Goal: Navigation & Orientation: Find specific page/section

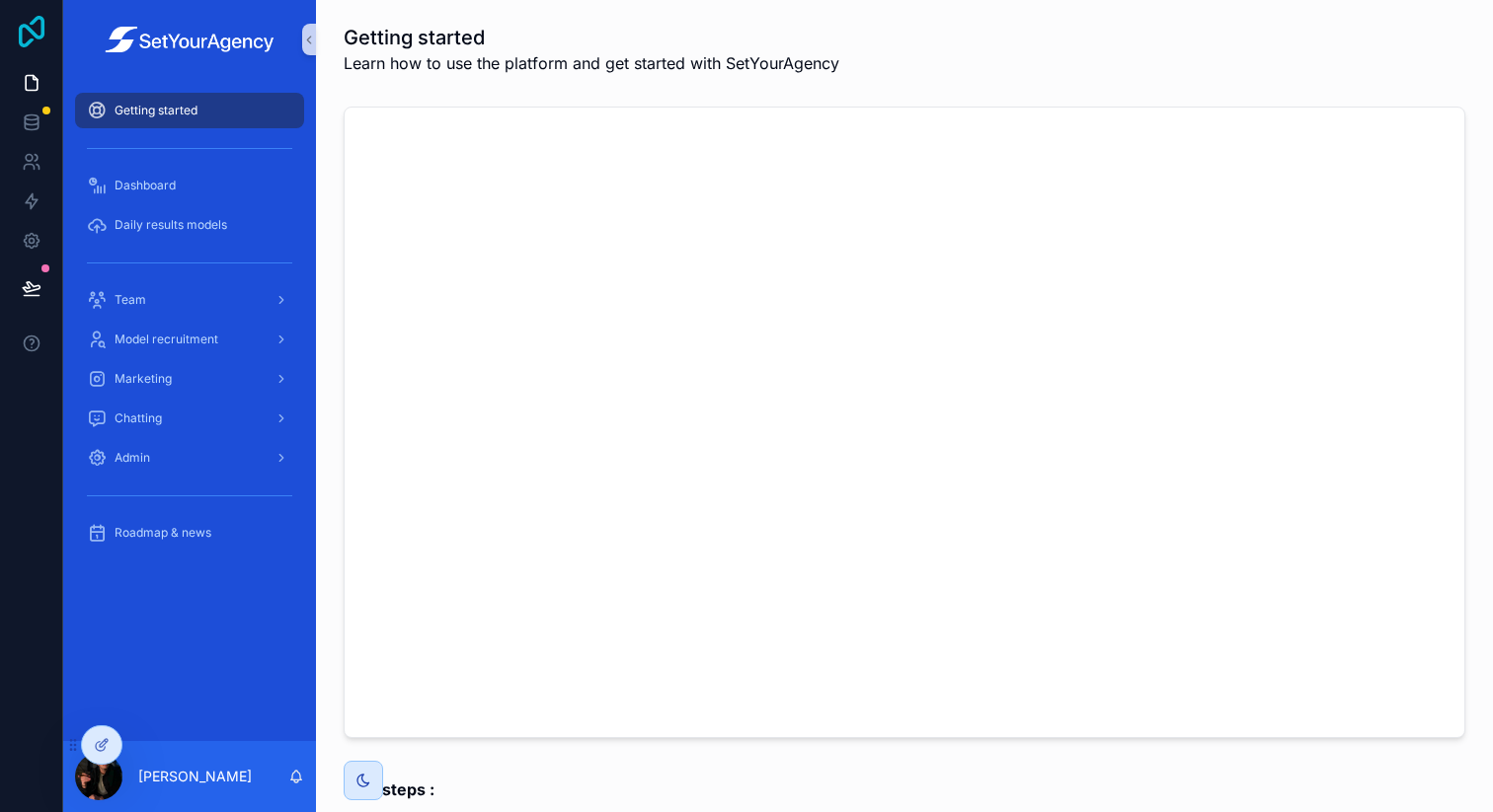
click at [40, 43] on icon at bounding box center [32, 32] width 40 height 32
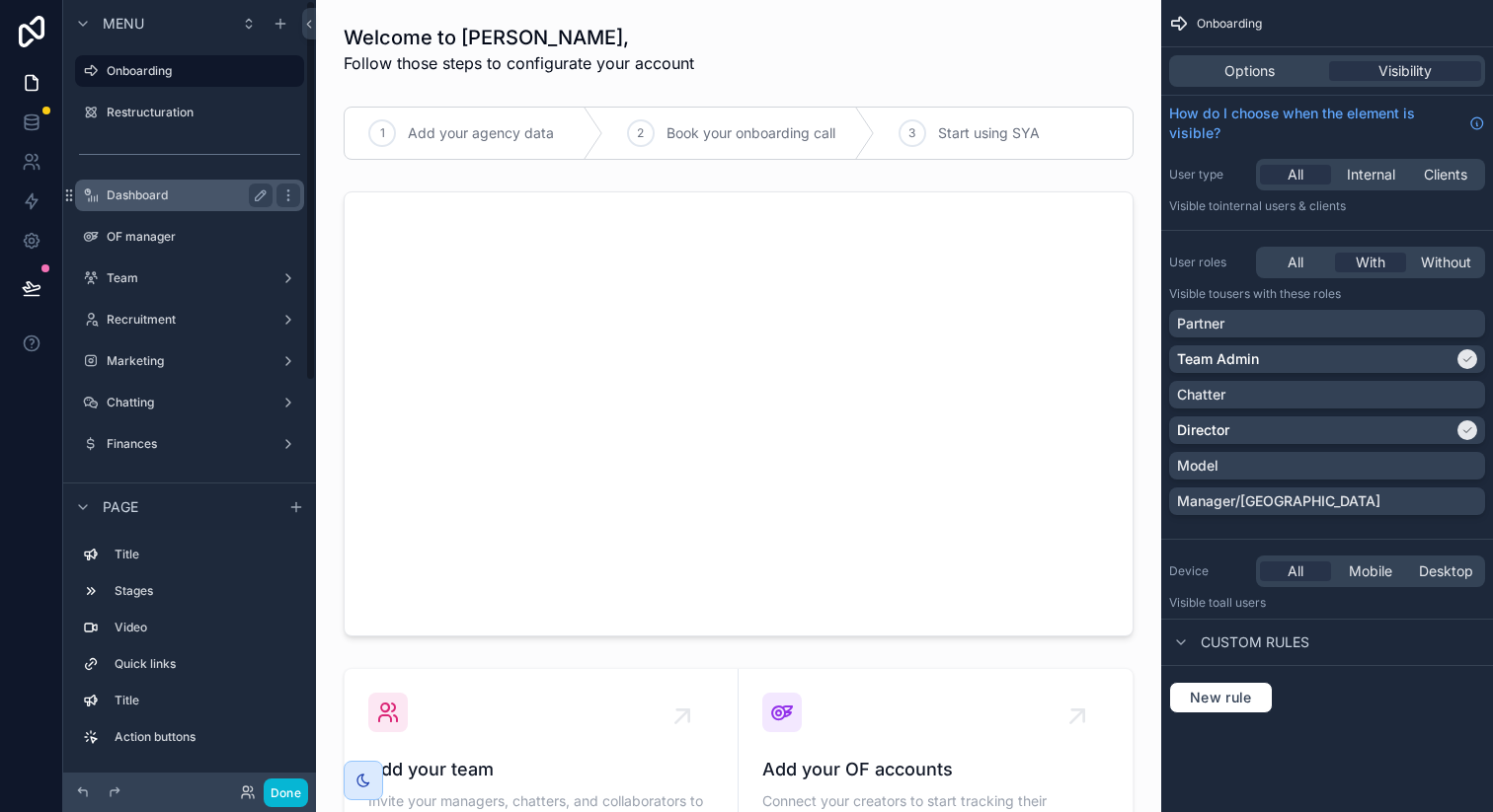
click at [186, 203] on div "Dashboard" at bounding box center [189, 196] width 166 height 24
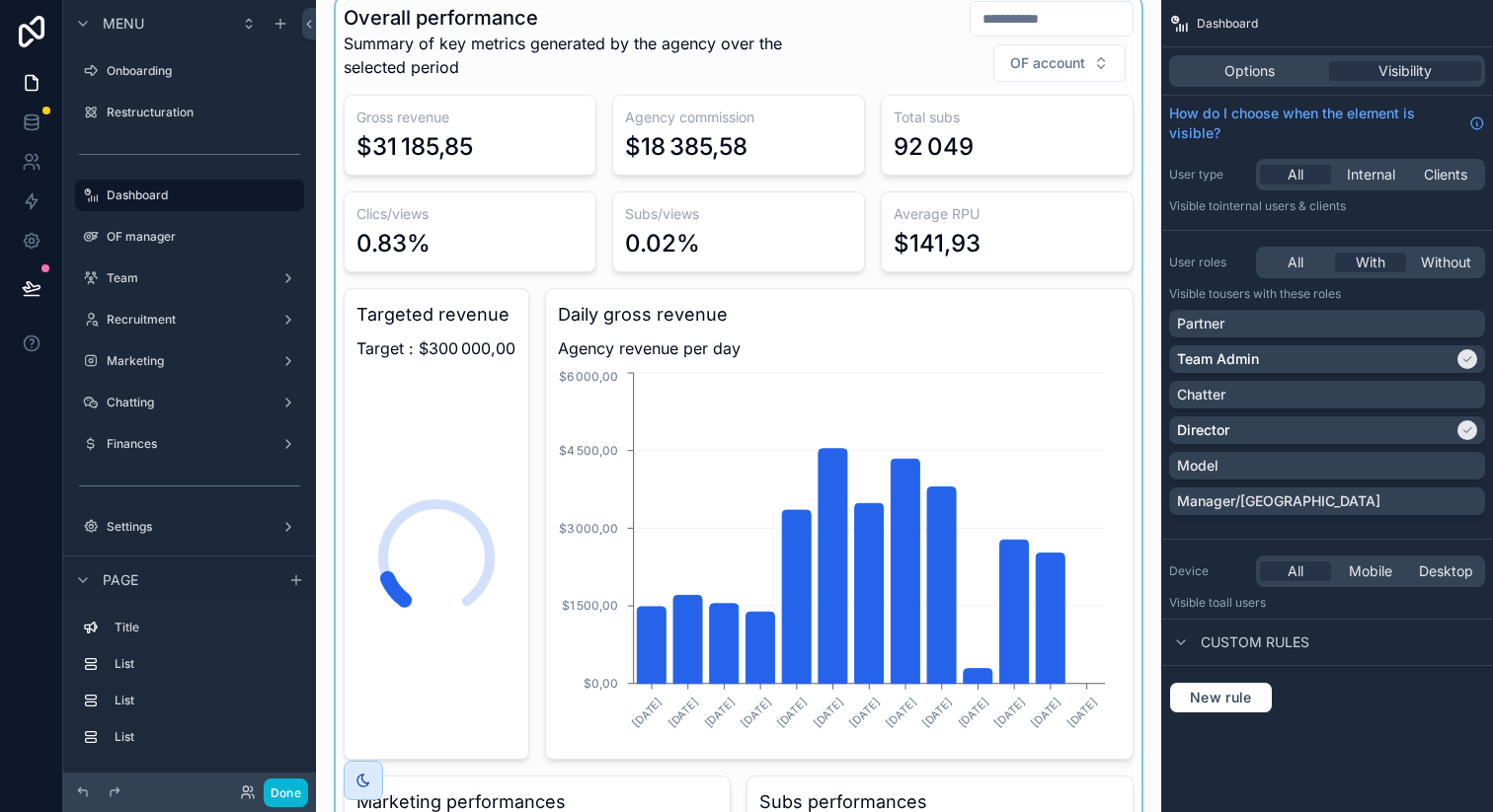
scroll to position [348, 0]
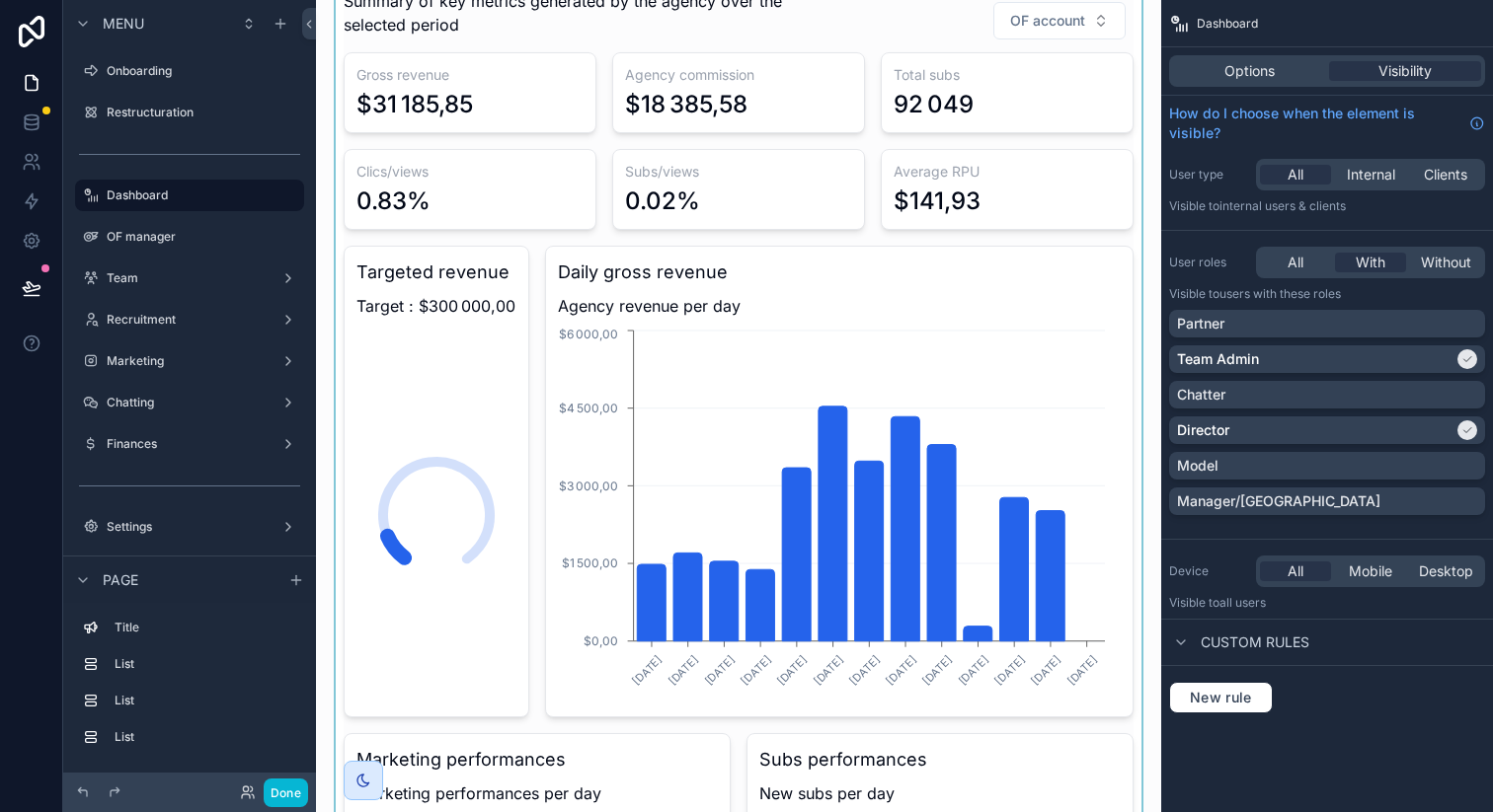
click at [1043, 630] on div "scrollable content" at bounding box center [738, 581] width 813 height 1264
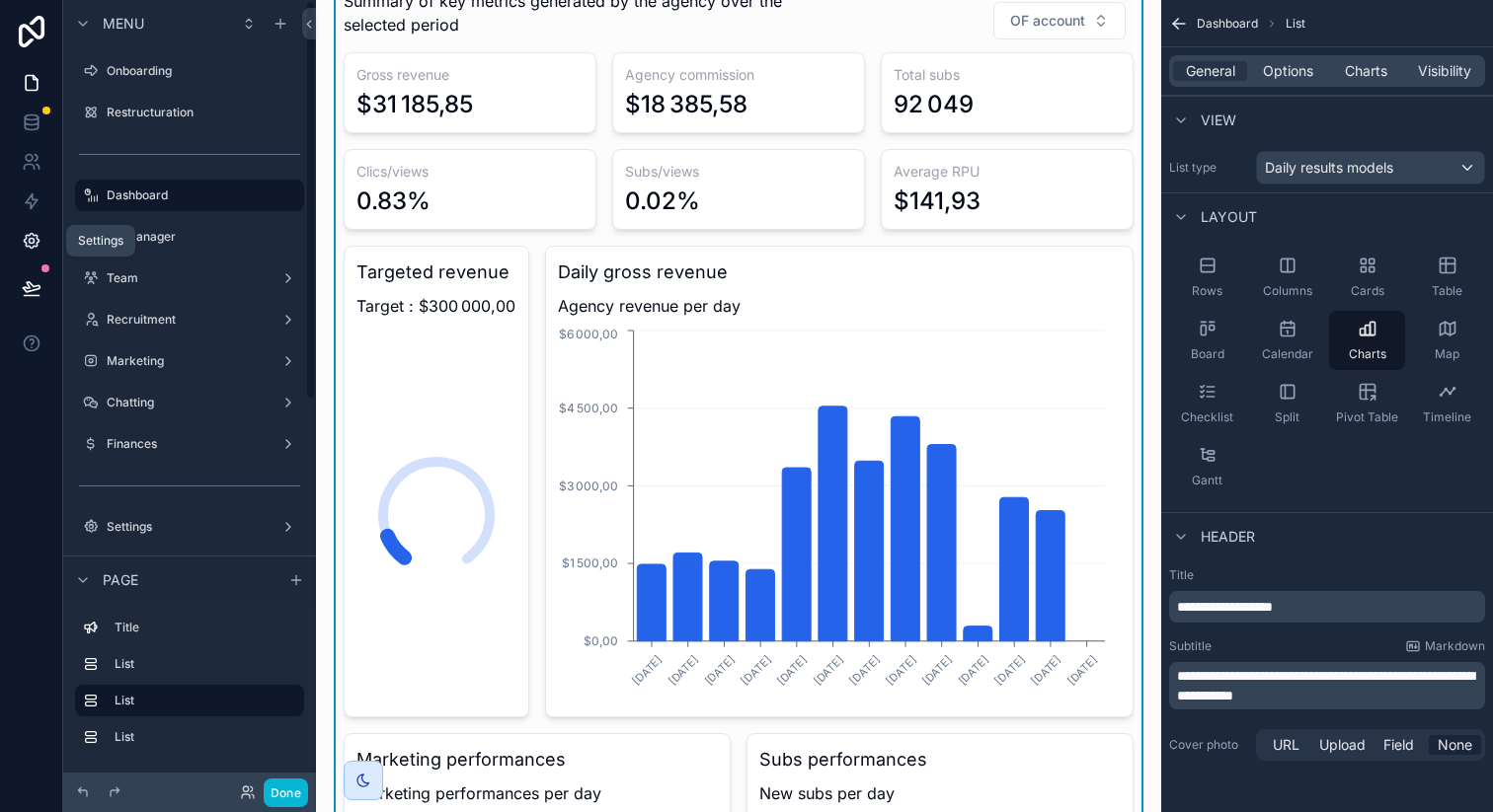
click at [38, 234] on icon at bounding box center [32, 241] width 20 height 20
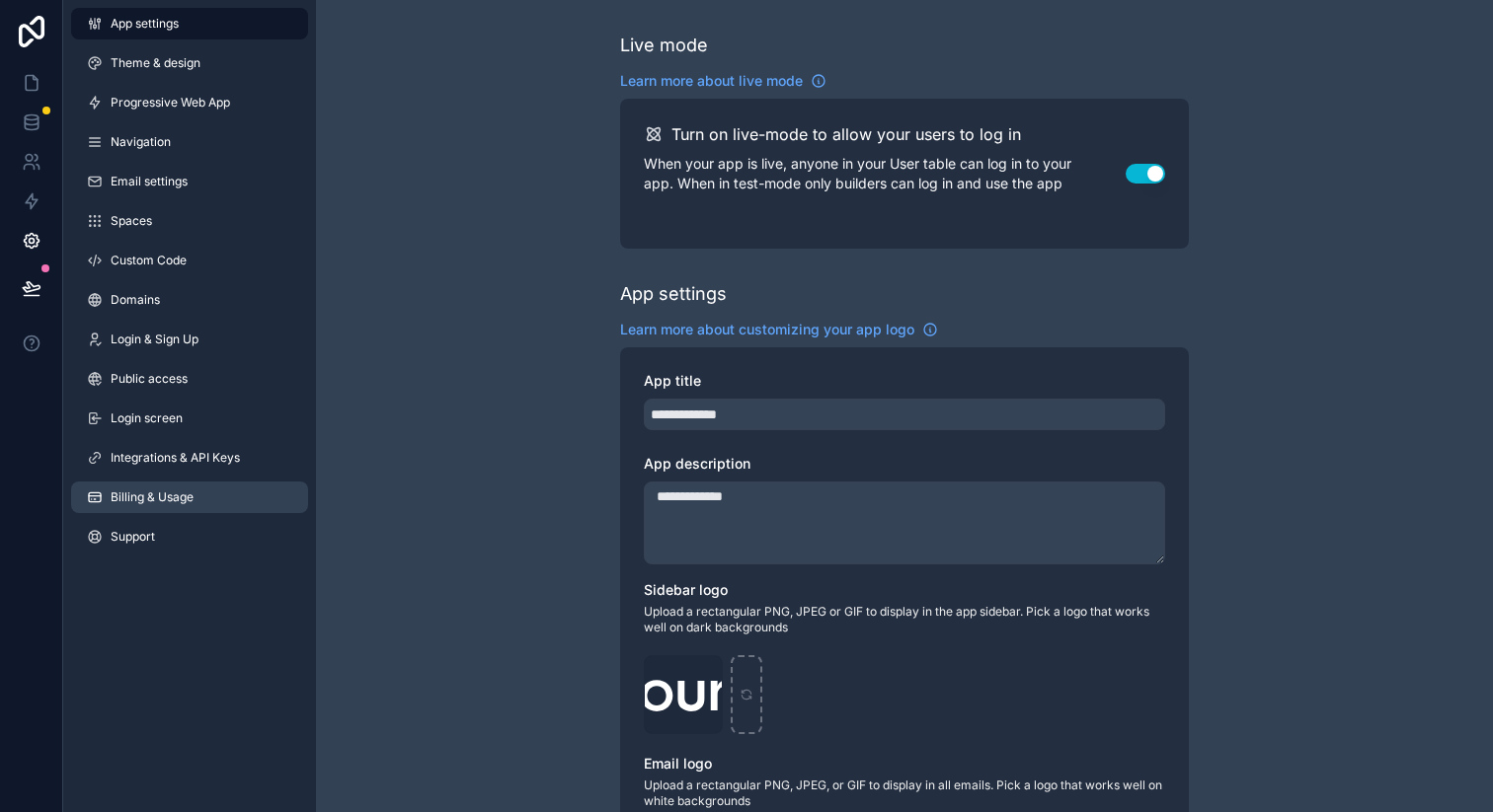
click at [172, 488] on link "Billing & Usage" at bounding box center [189, 498] width 237 height 32
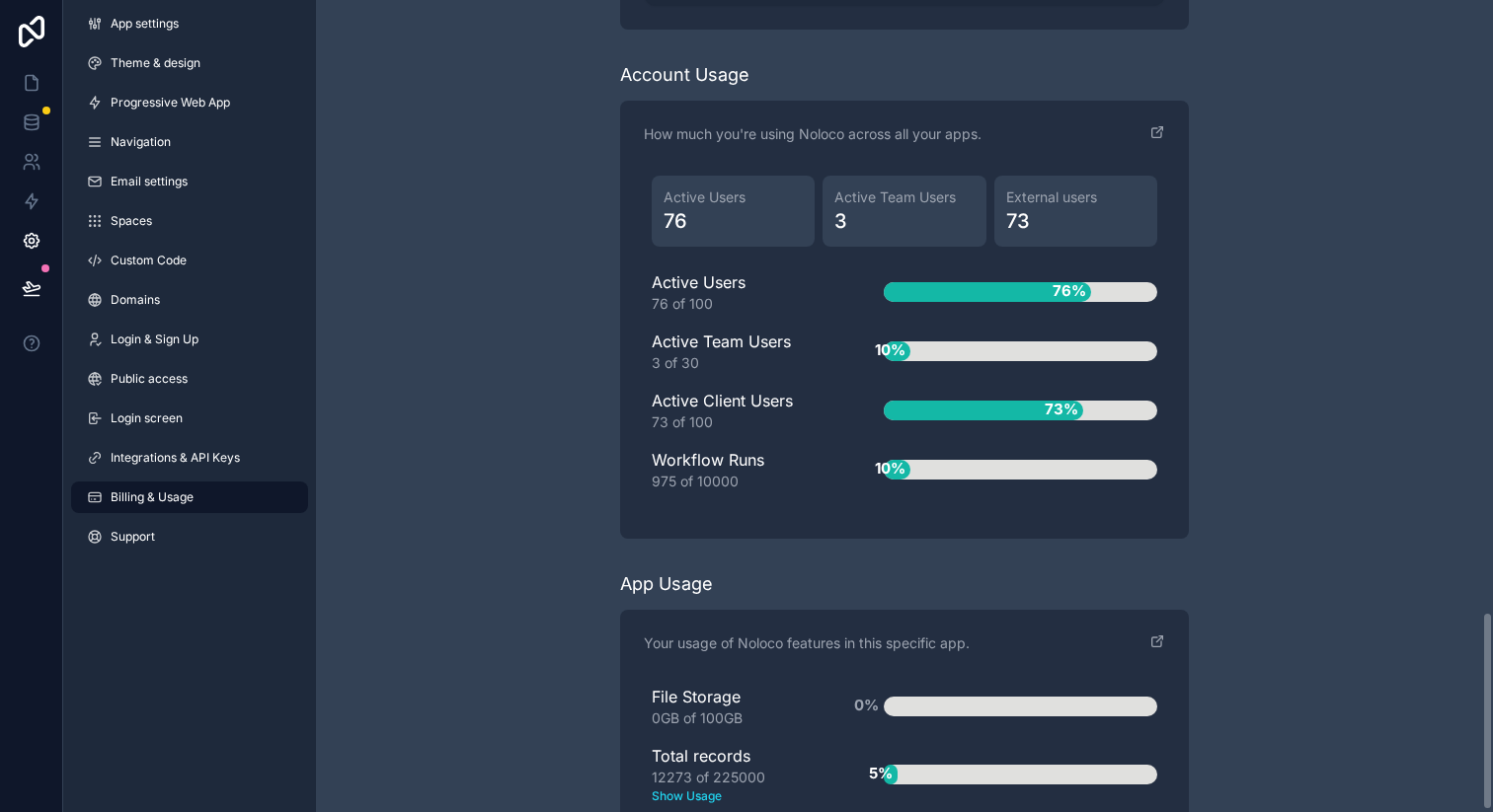
scroll to position [2505, 0]
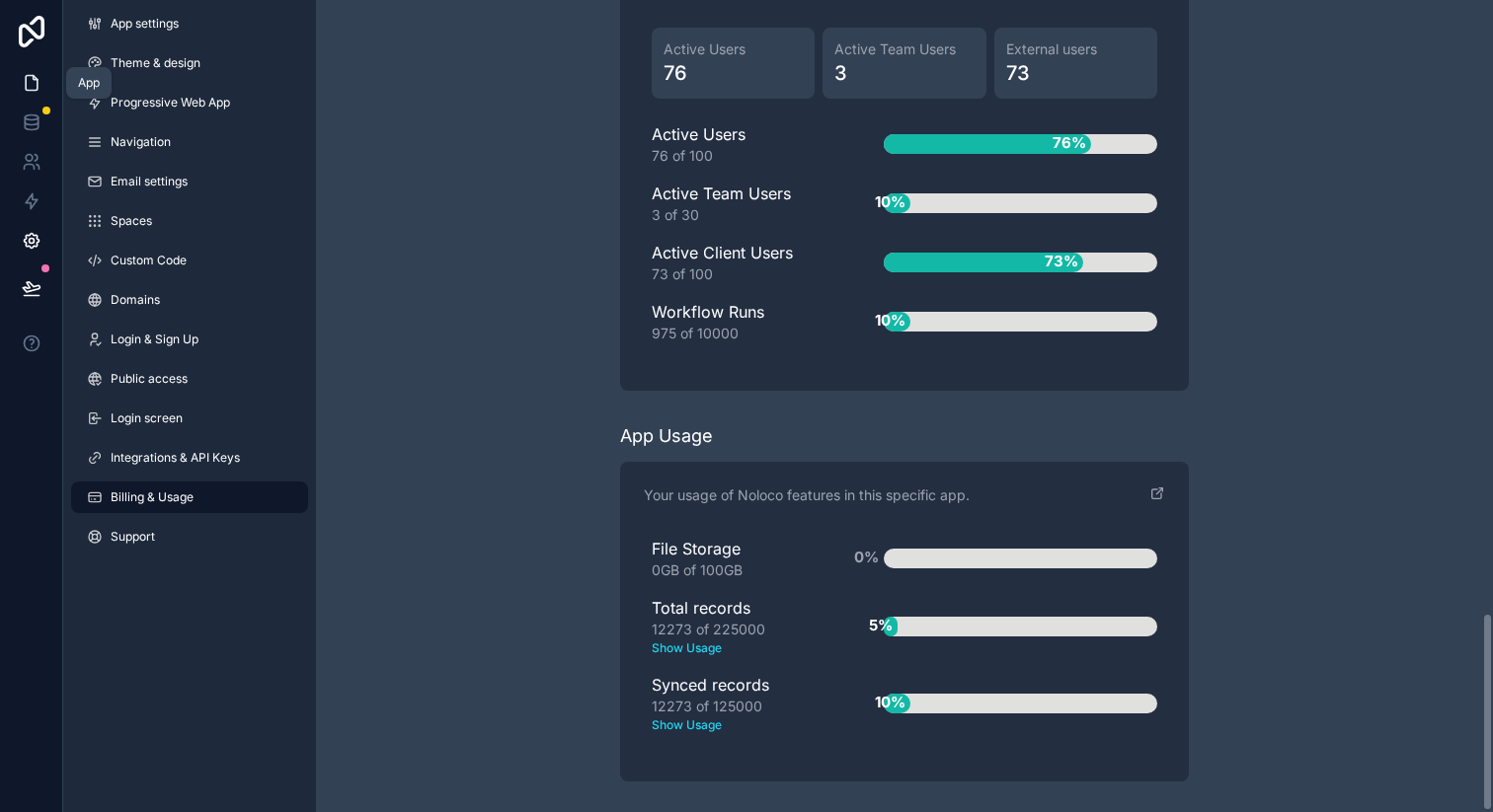
click at [33, 73] on icon at bounding box center [32, 83] width 20 height 20
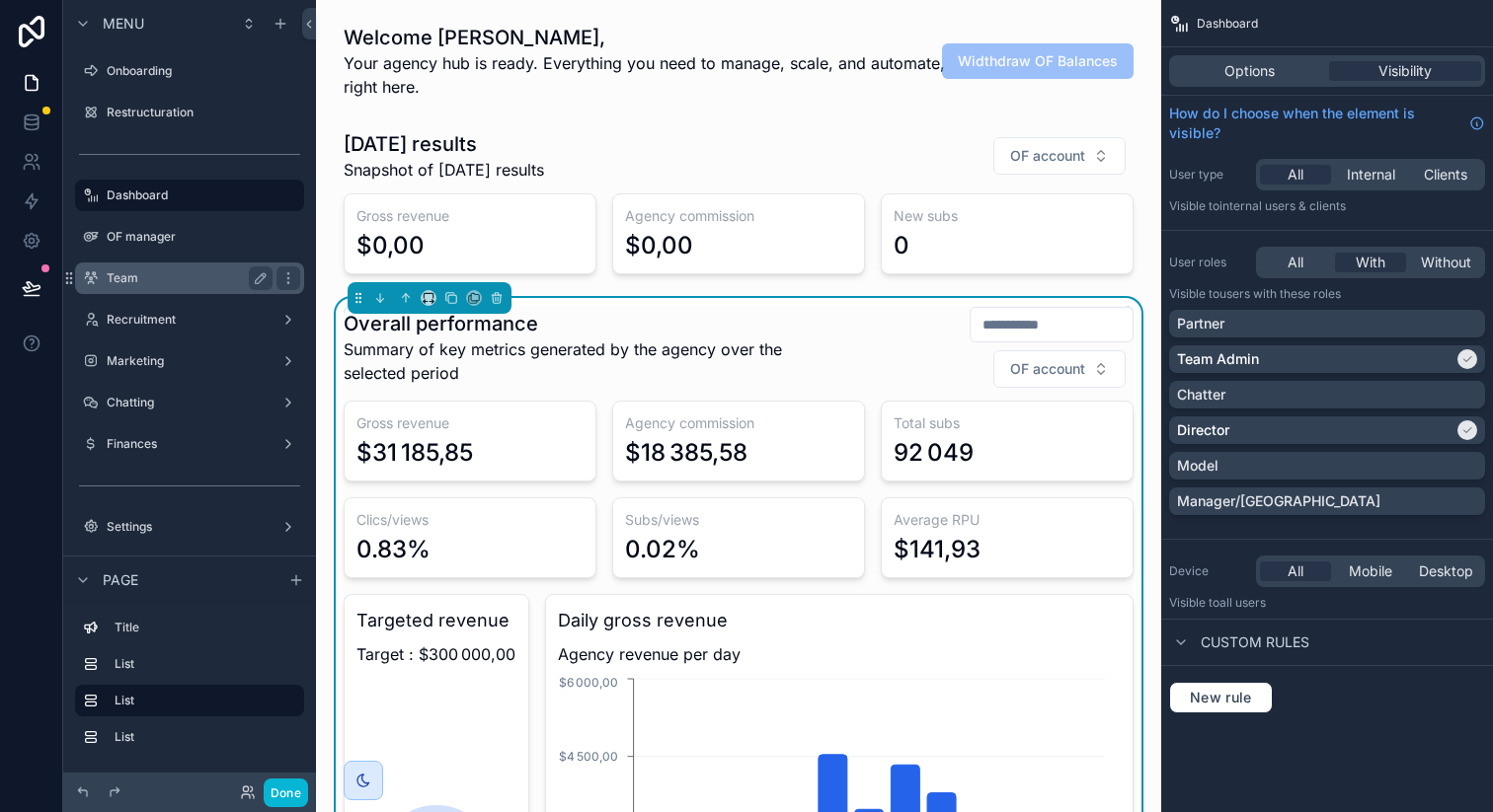
click at [169, 282] on label "Team" at bounding box center [185, 279] width 158 height 16
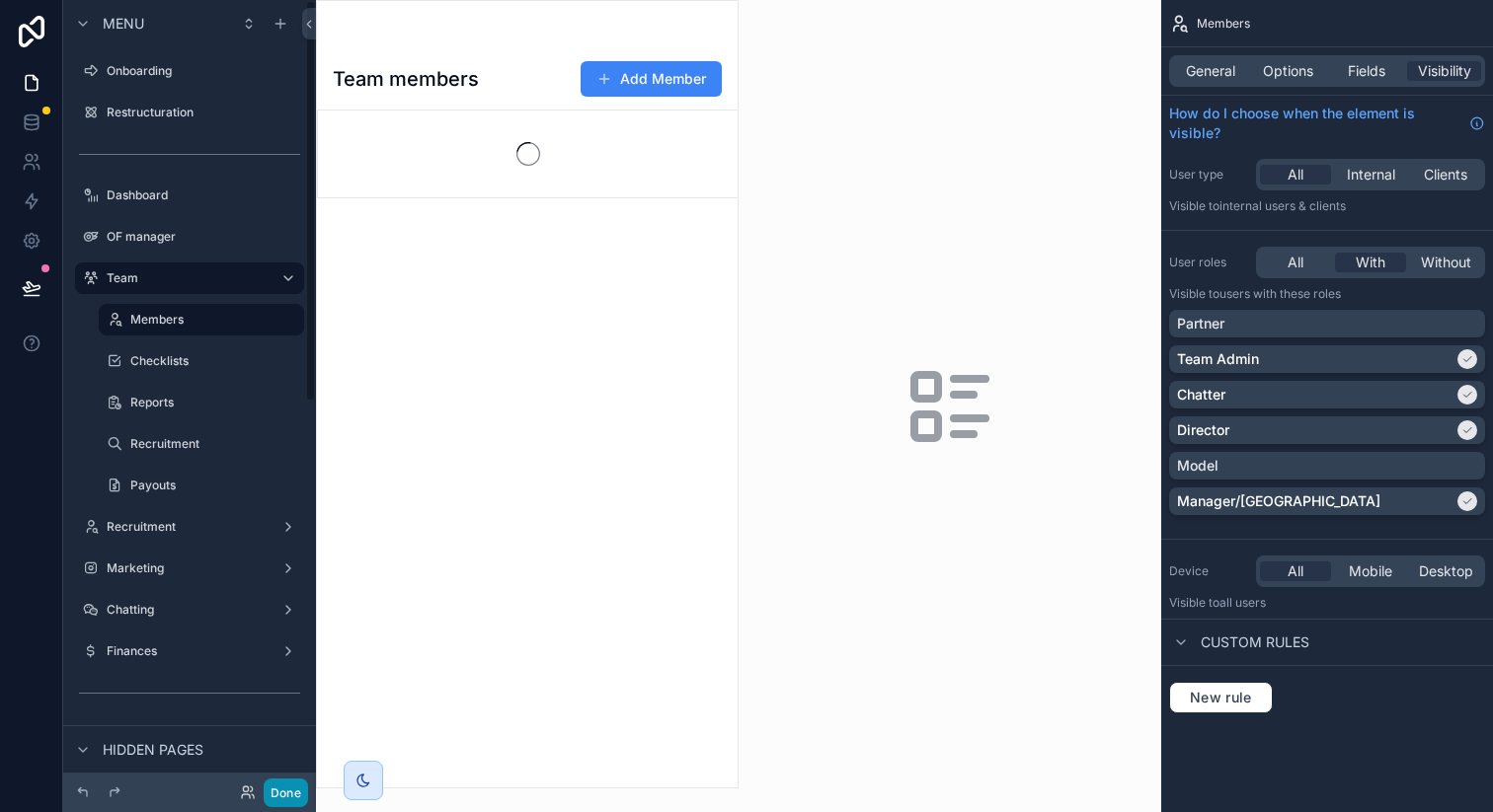
click at [297, 794] on button "Done" at bounding box center [286, 793] width 45 height 29
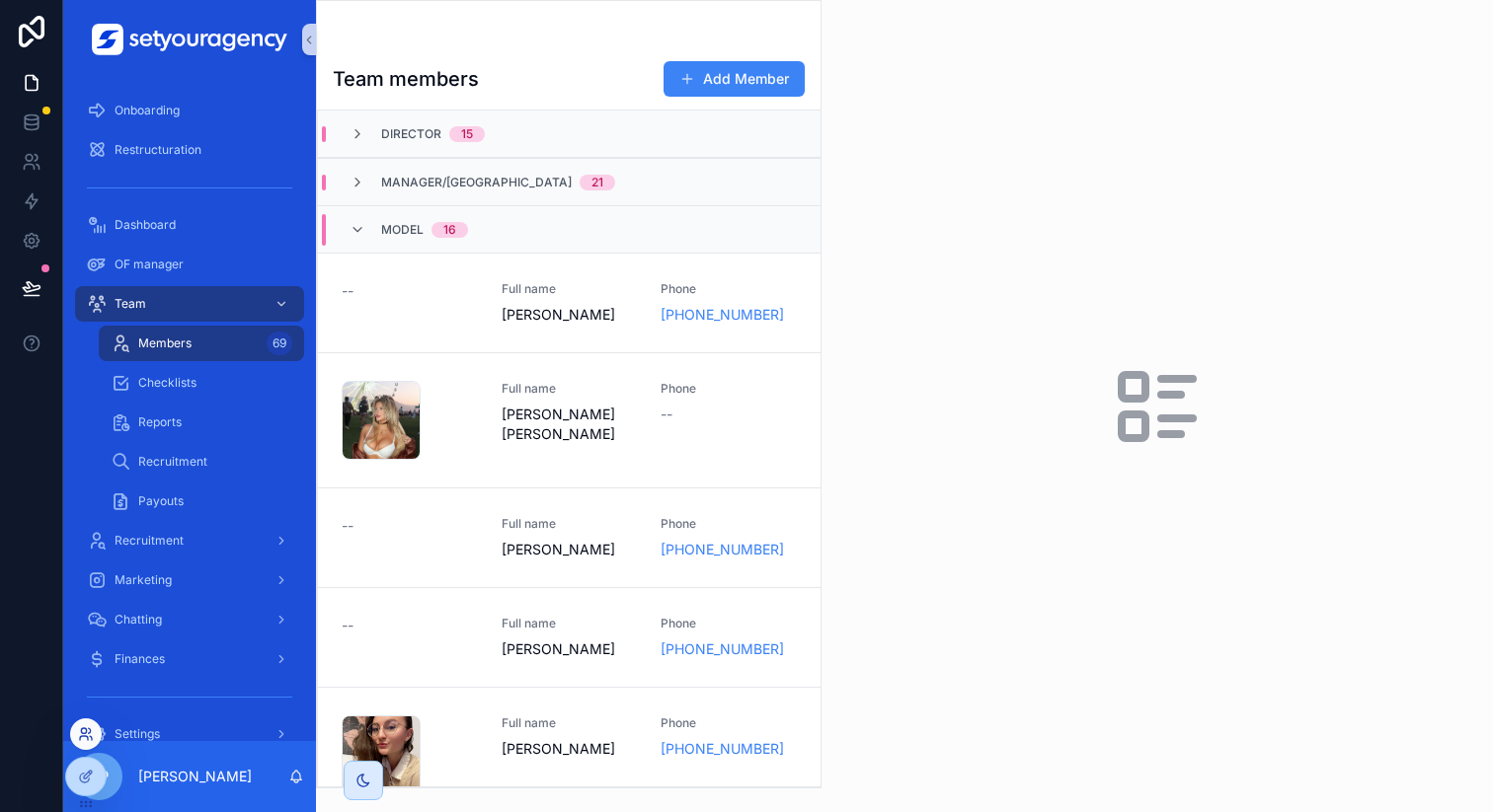
click at [90, 740] on icon at bounding box center [86, 734] width 16 height 16
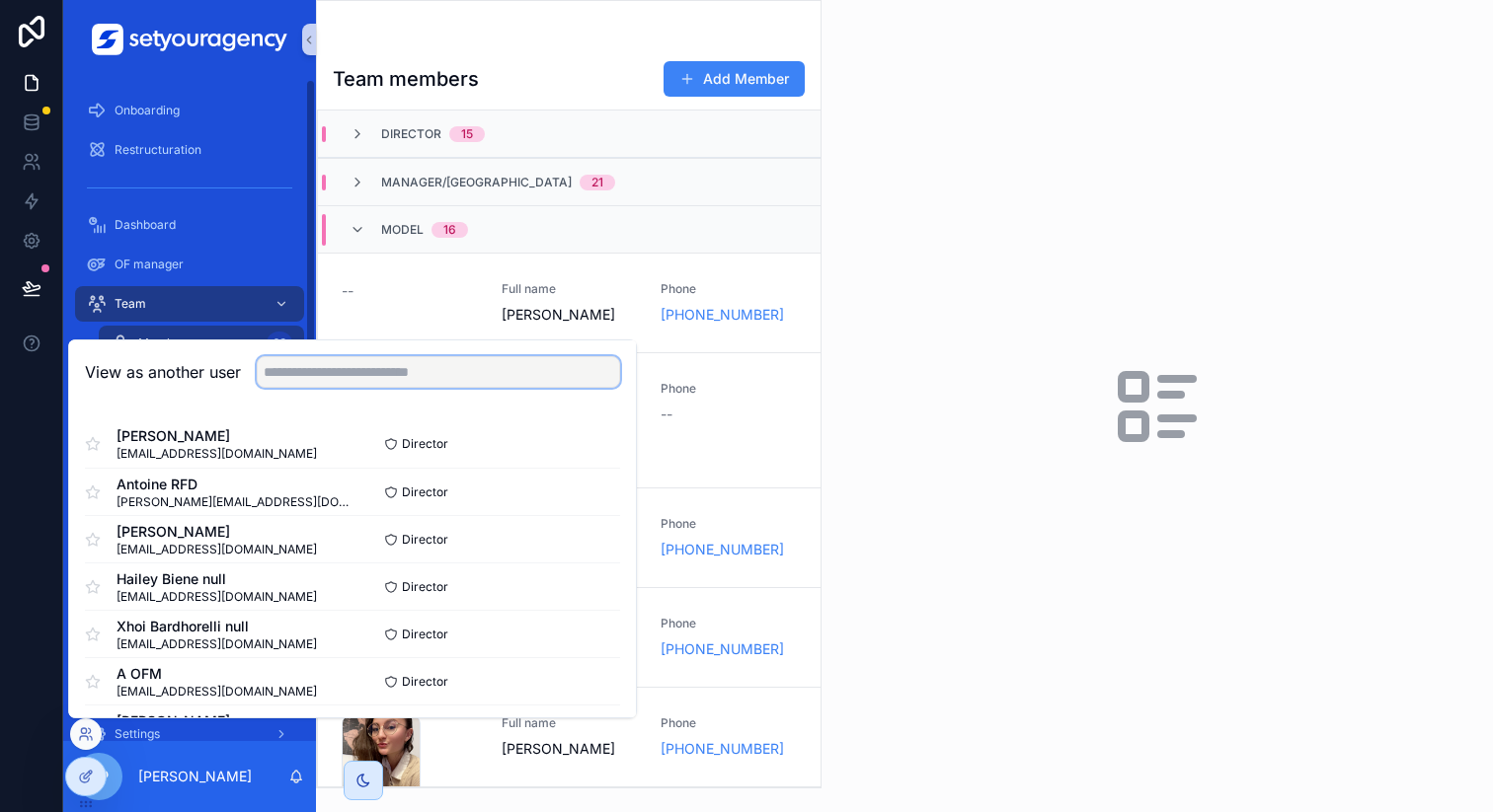
click at [389, 382] on input "text" at bounding box center [438, 372] width 363 height 32
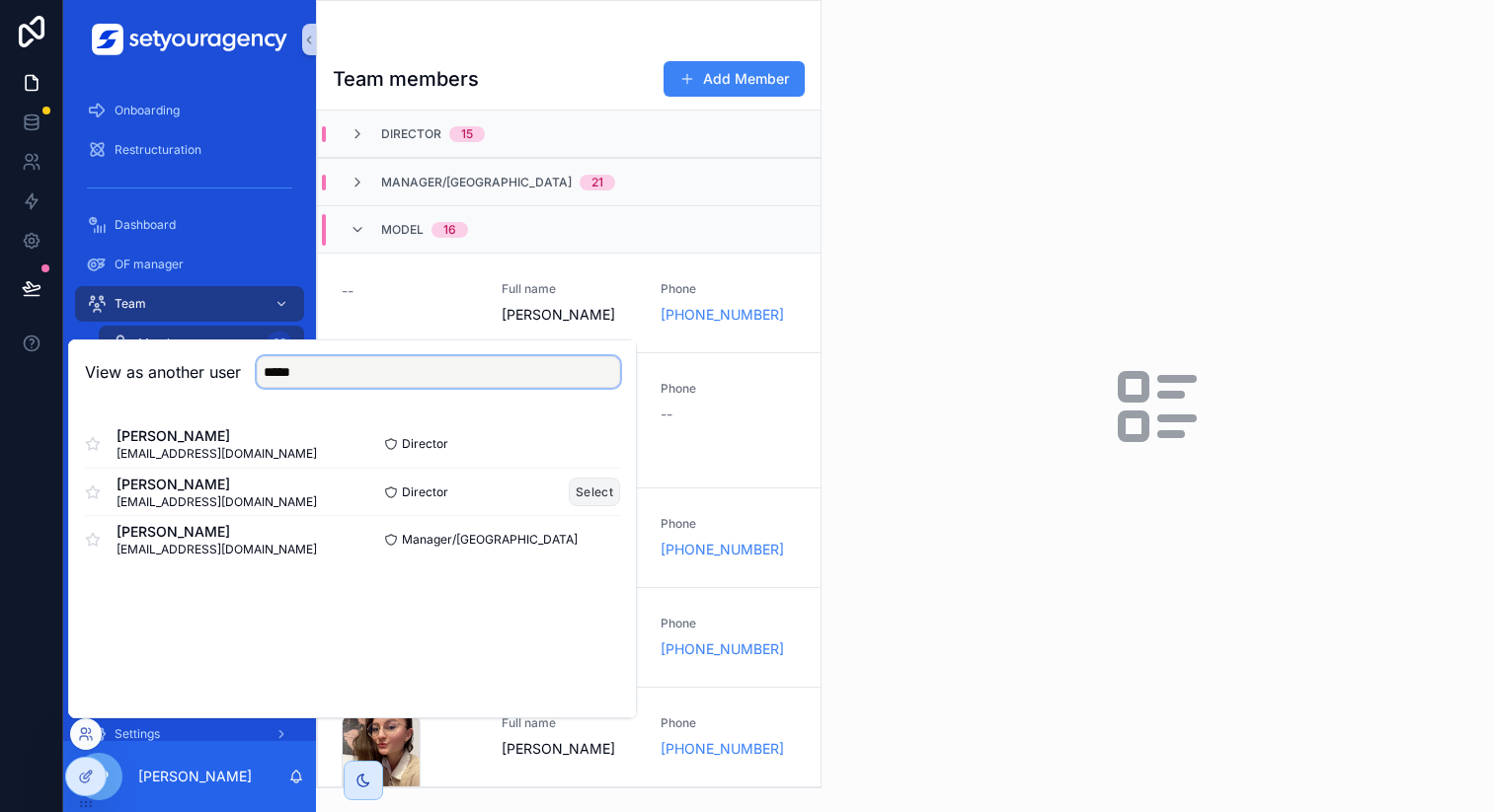
type input "*****"
click at [600, 495] on button "Select" at bounding box center [594, 492] width 52 height 29
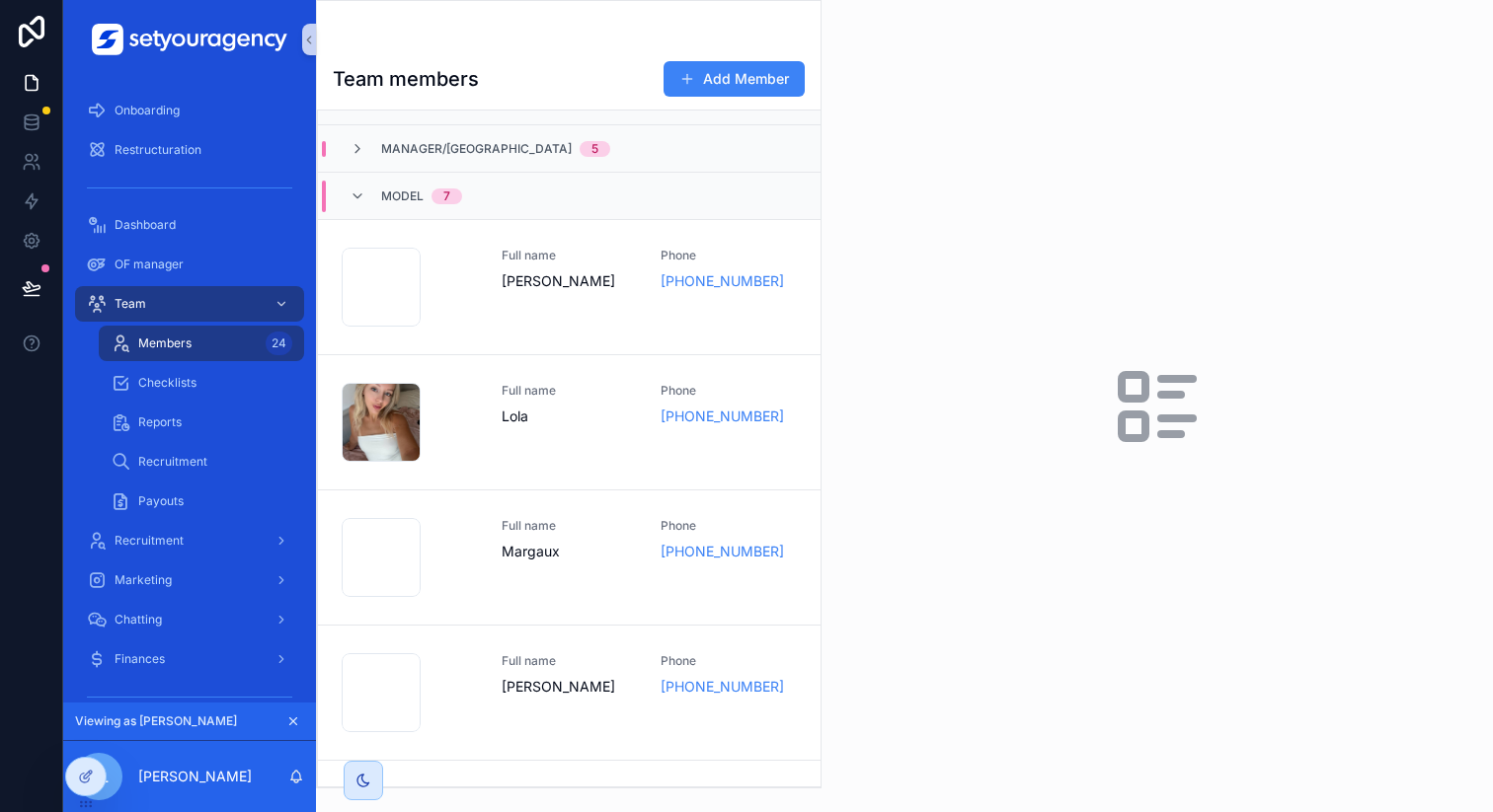
scroll to position [39, 0]
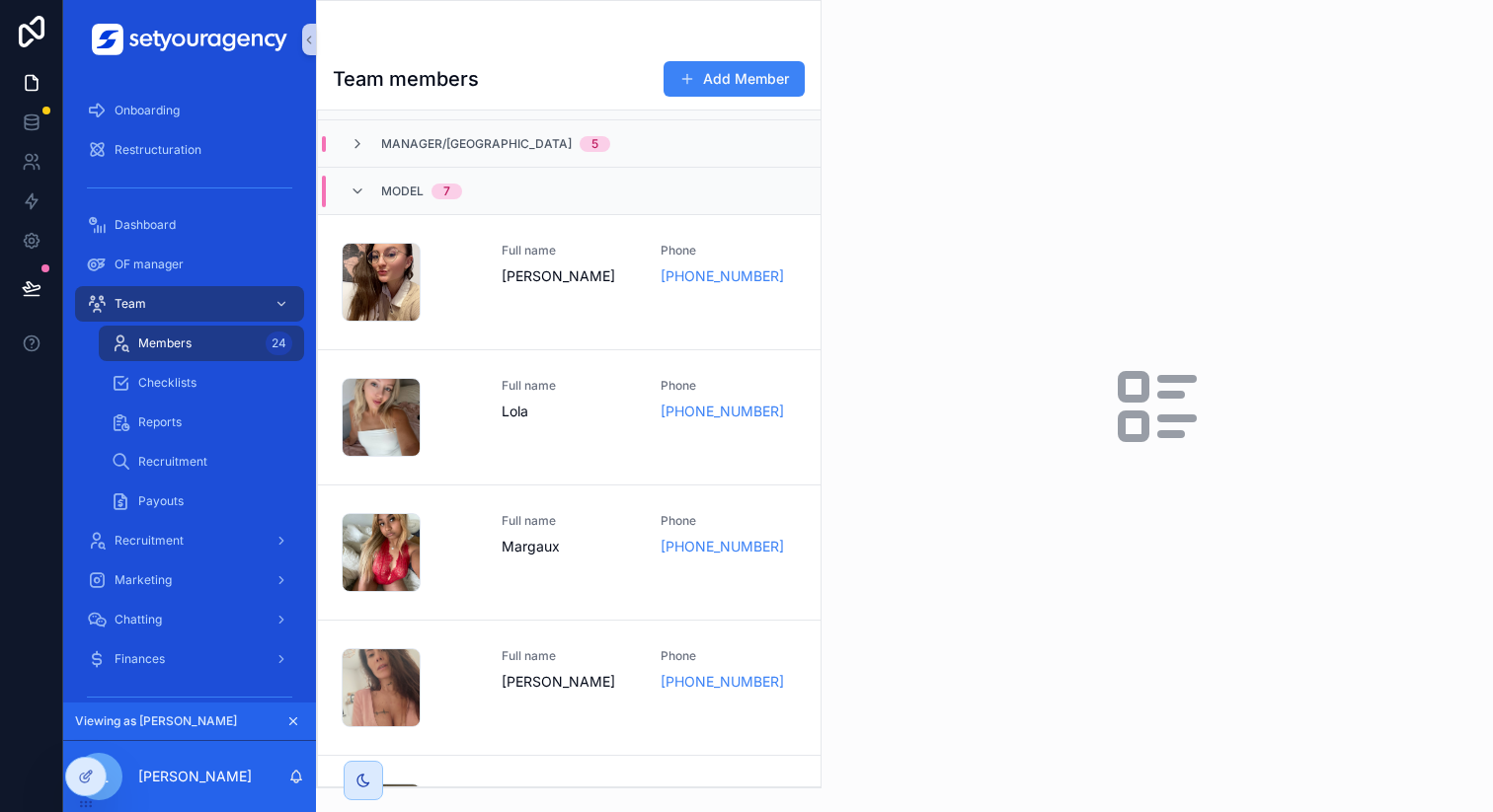
click at [489, 185] on div "Model 7" at bounding box center [568, 191] width 503 height 48
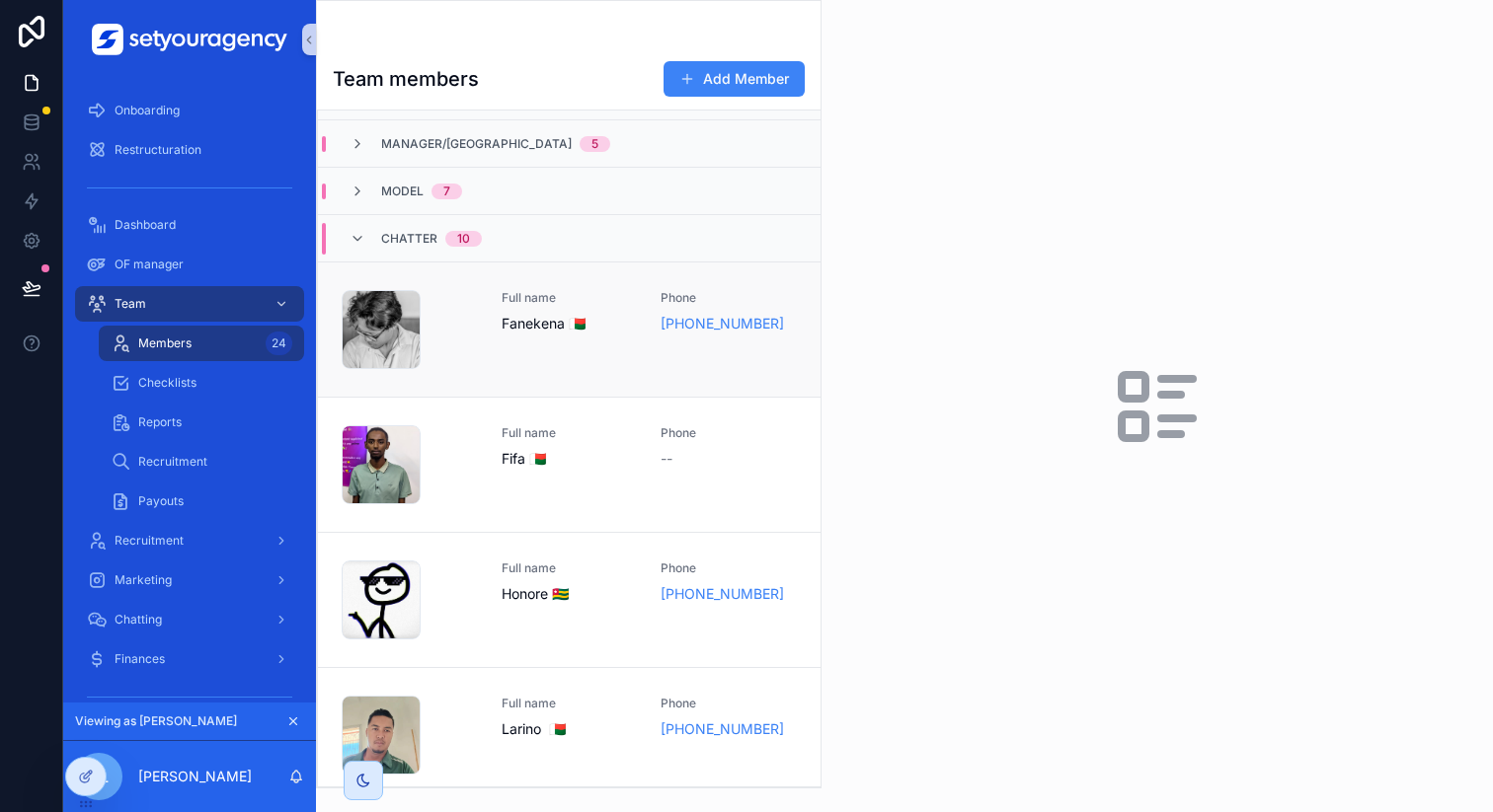
click at [495, 301] on div "Sans-titre-251 .png Full name Fanekena 🇲🇬 Phone +261 34 06 021 60" at bounding box center [568, 329] width 455 height 79
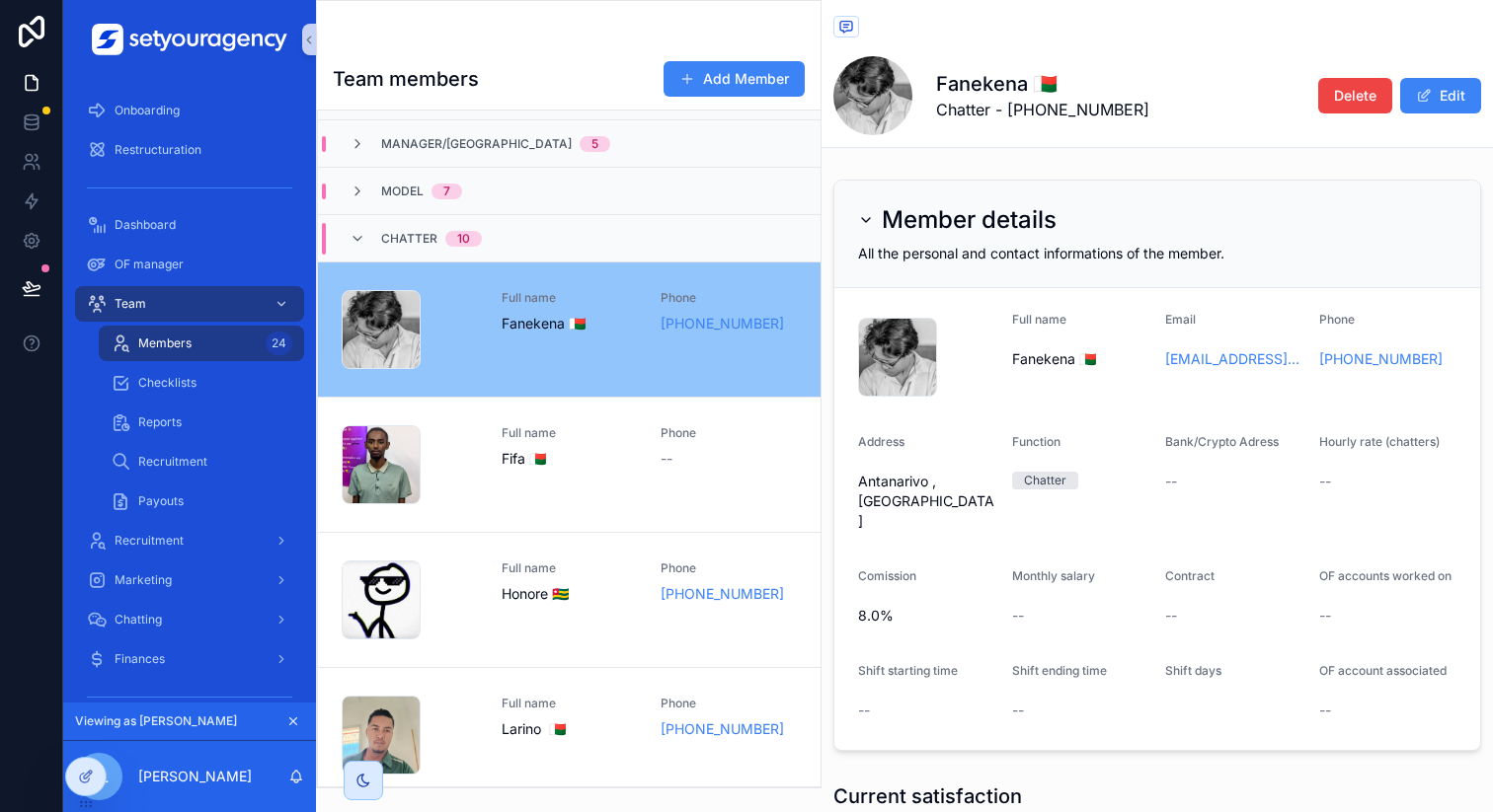
scroll to position [124, 0]
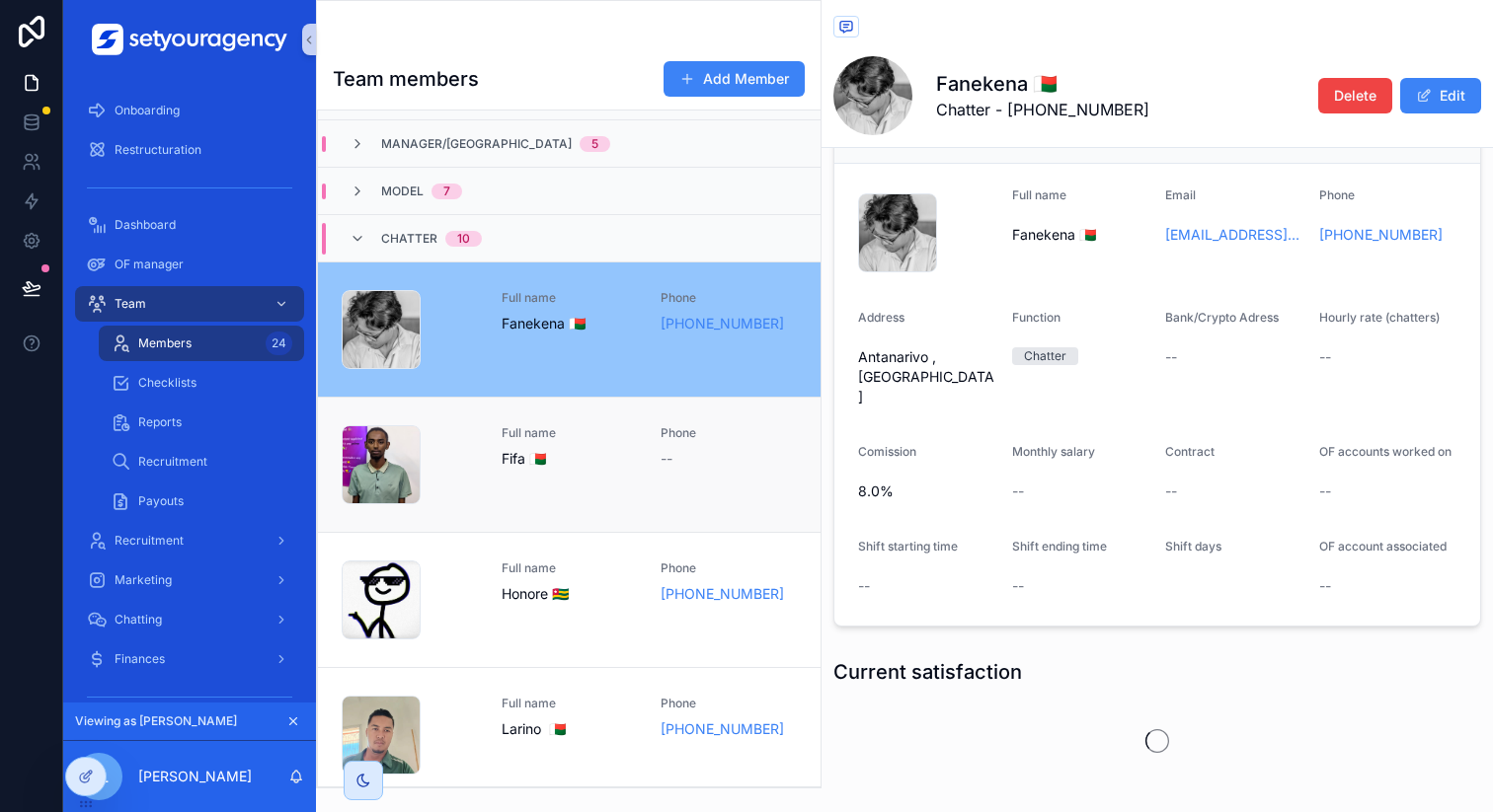
click at [638, 455] on div "oui(1) .png Full name Fifa 🇲🇬 Phone --" at bounding box center [568, 465] width 455 height 79
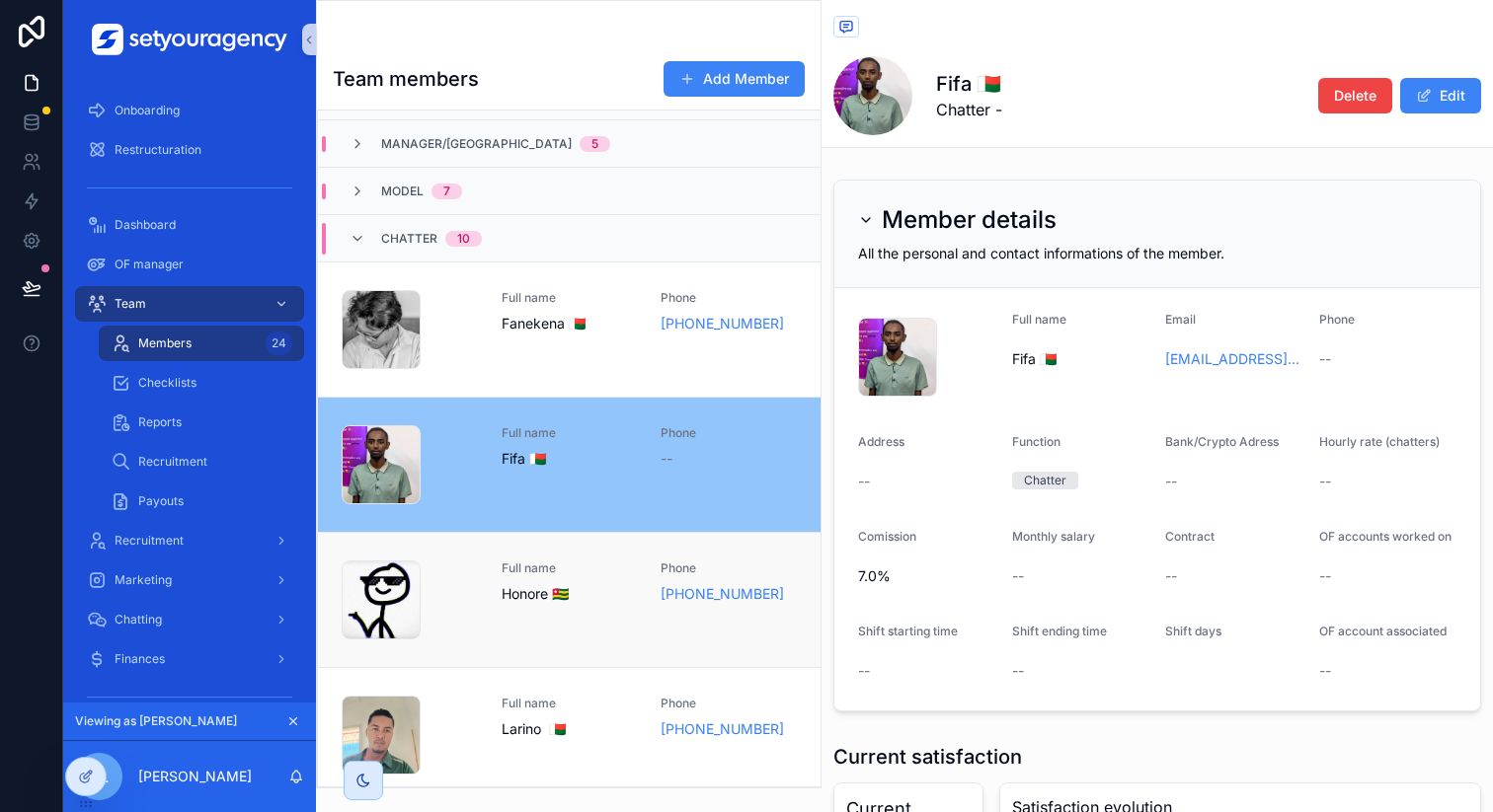
click at [547, 566] on span "Full name" at bounding box center [569, 568] width 136 height 16
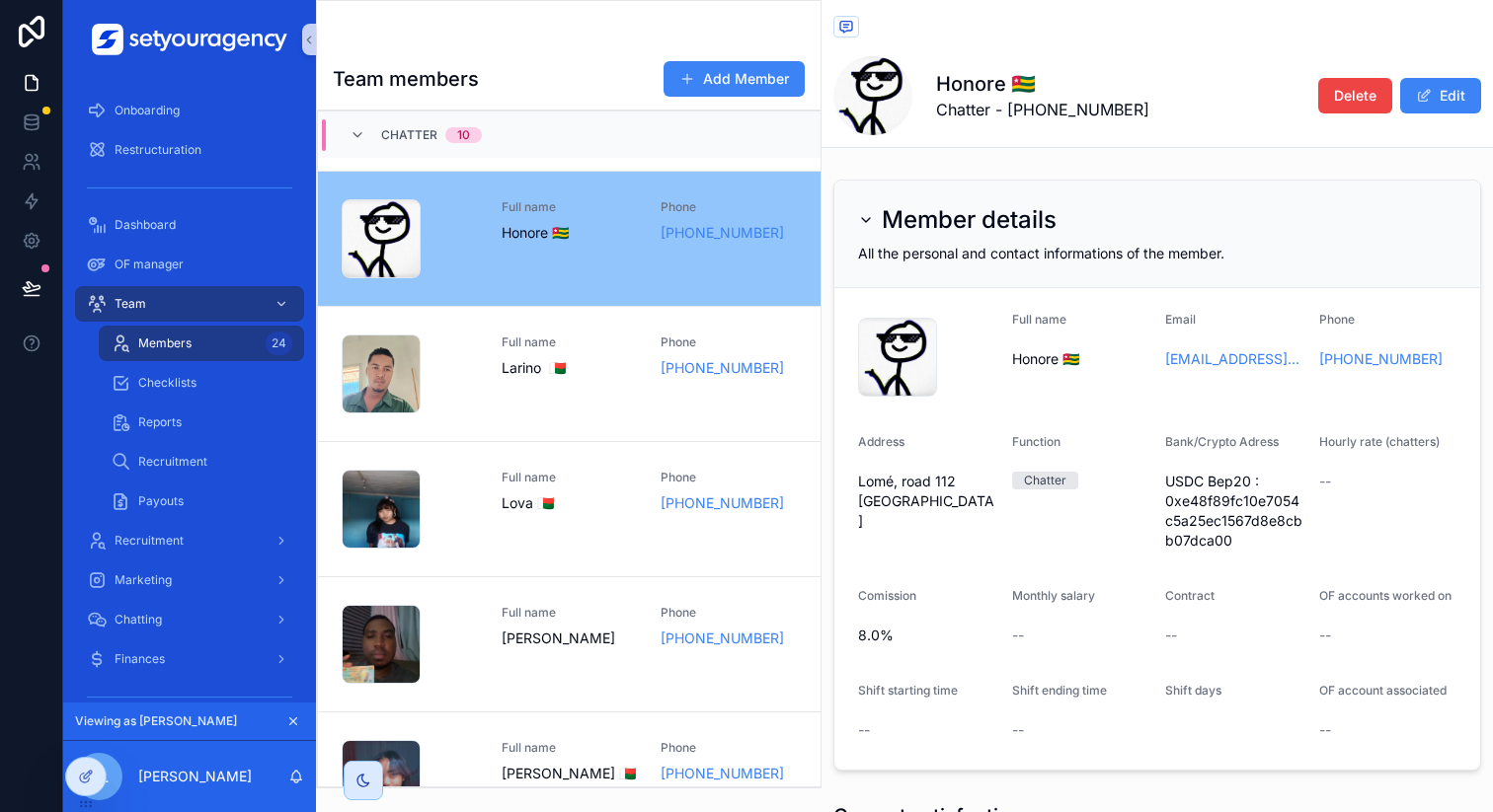
scroll to position [436, 0]
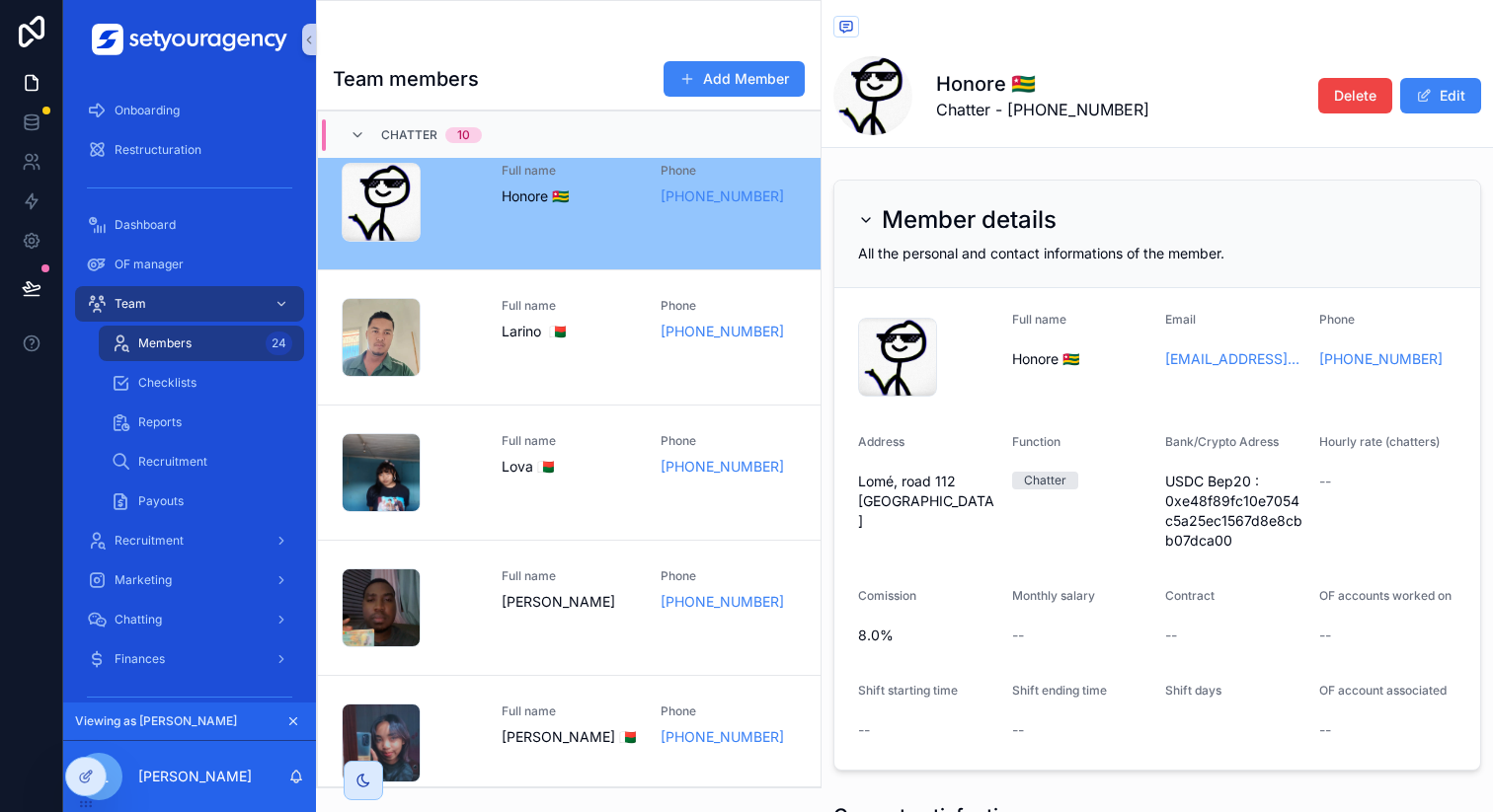
click at [547, 566] on link "image- .jpg Full name Luciano Akplogan Phone +229 57 15 96 16" at bounding box center [568, 608] width 503 height 135
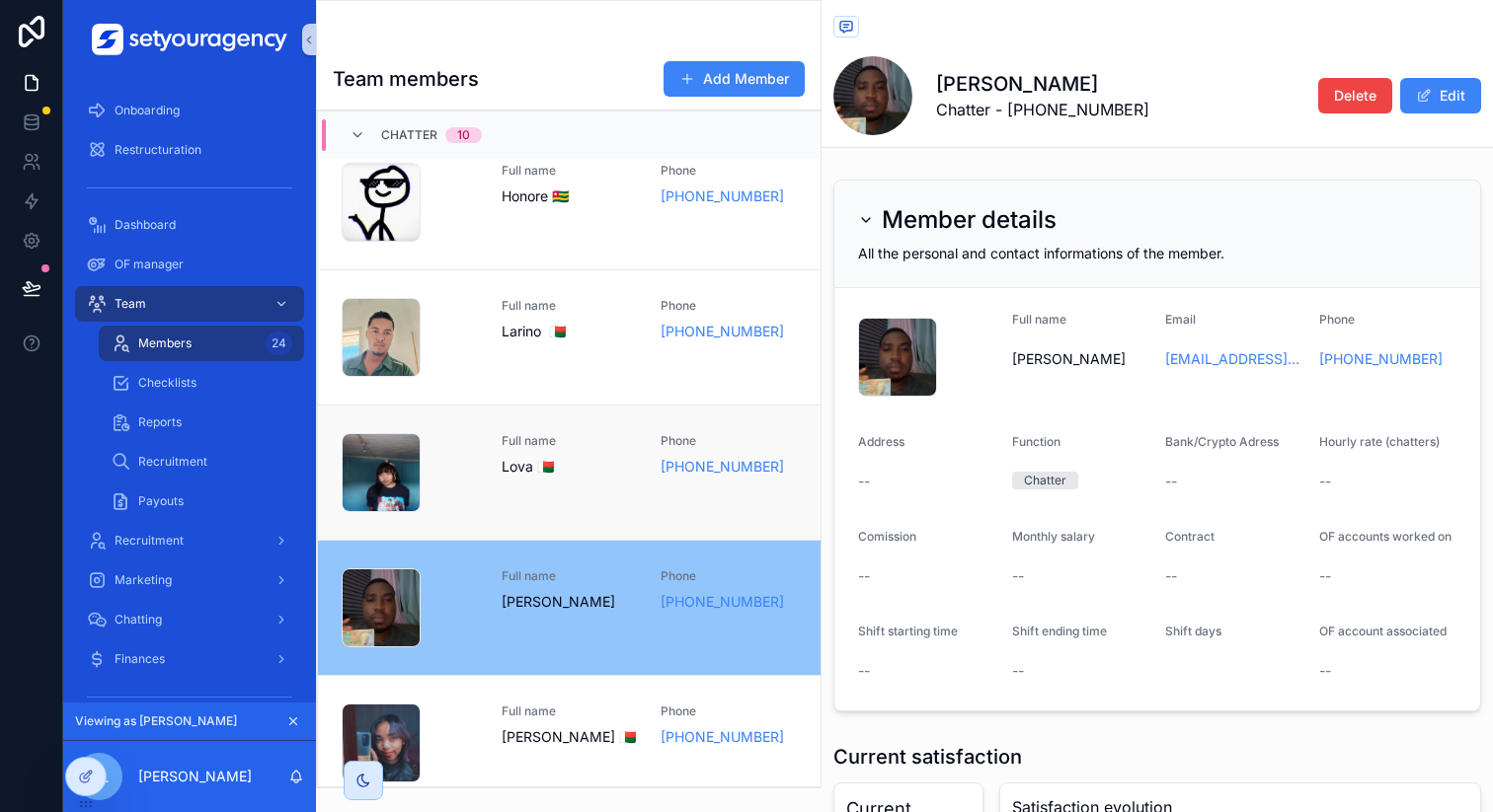
click at [565, 486] on div "Full name Lova 🇲🇬" at bounding box center [569, 473] width 136 height 79
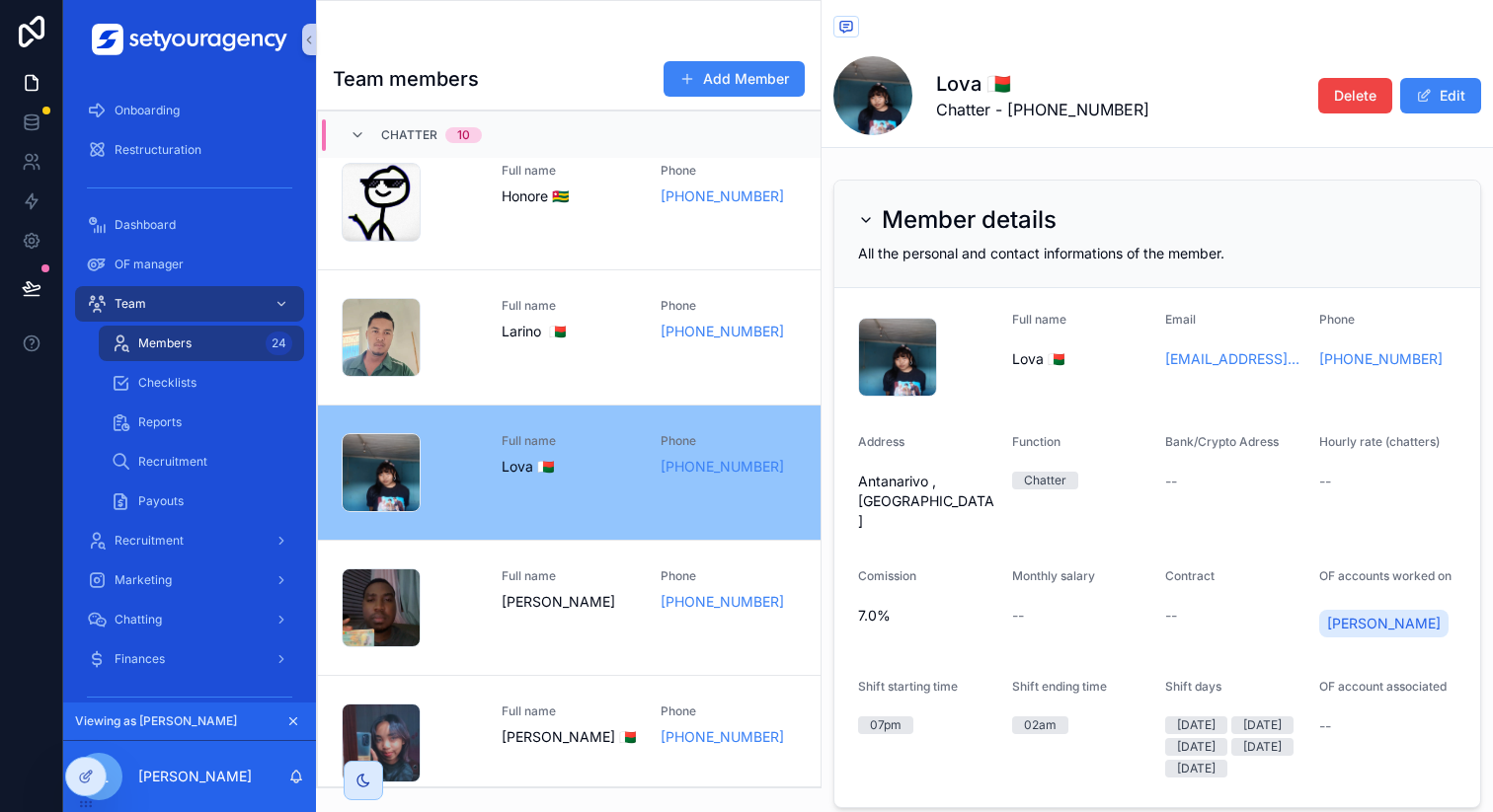
click at [895, 113] on span "scrollable content" at bounding box center [872, 96] width 79 height 79
